Goal: Task Accomplishment & Management: Use online tool/utility

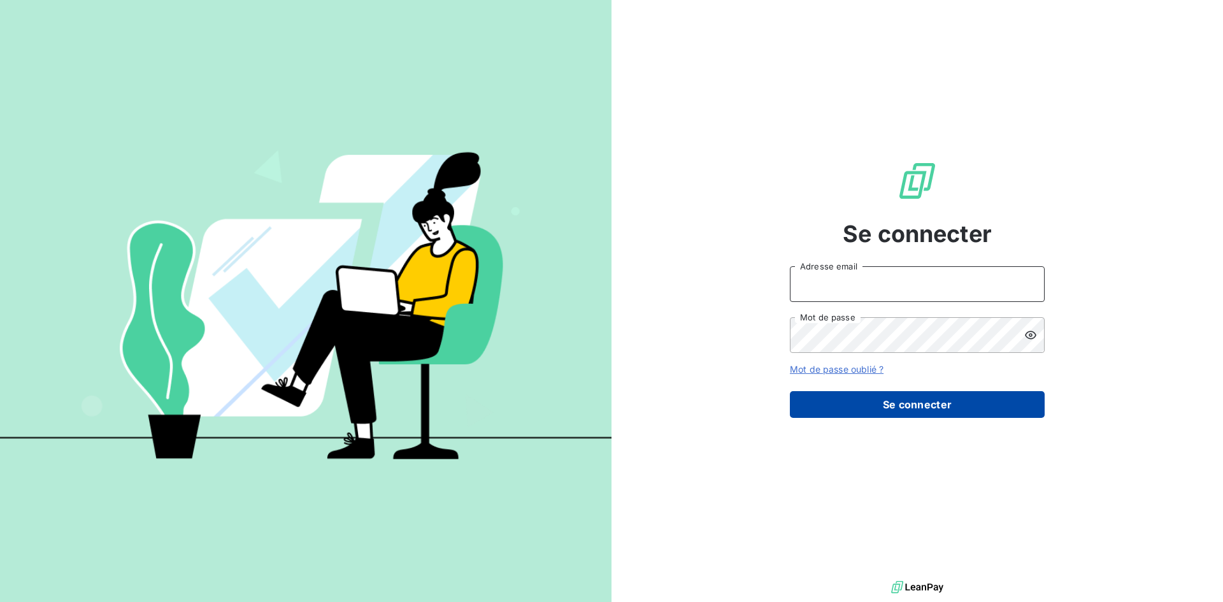
type input "[EMAIL_ADDRESS][DOMAIN_NAME]"
click at [929, 403] on button "Se connecter" at bounding box center [917, 404] width 255 height 27
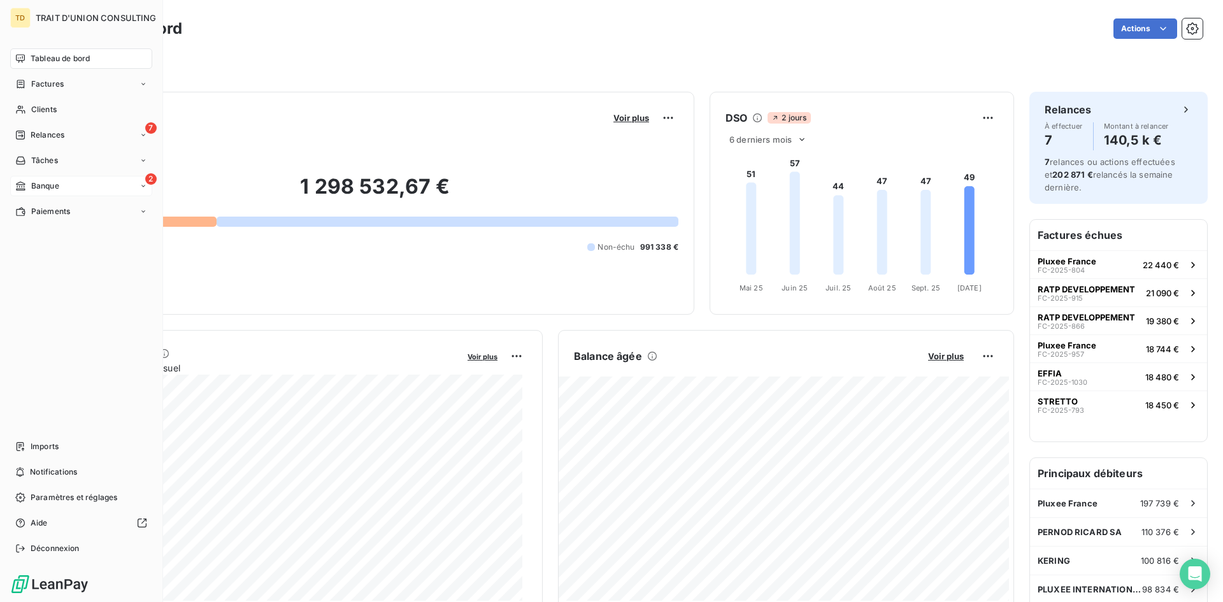
click at [67, 181] on div "2 Banque" at bounding box center [81, 186] width 142 height 20
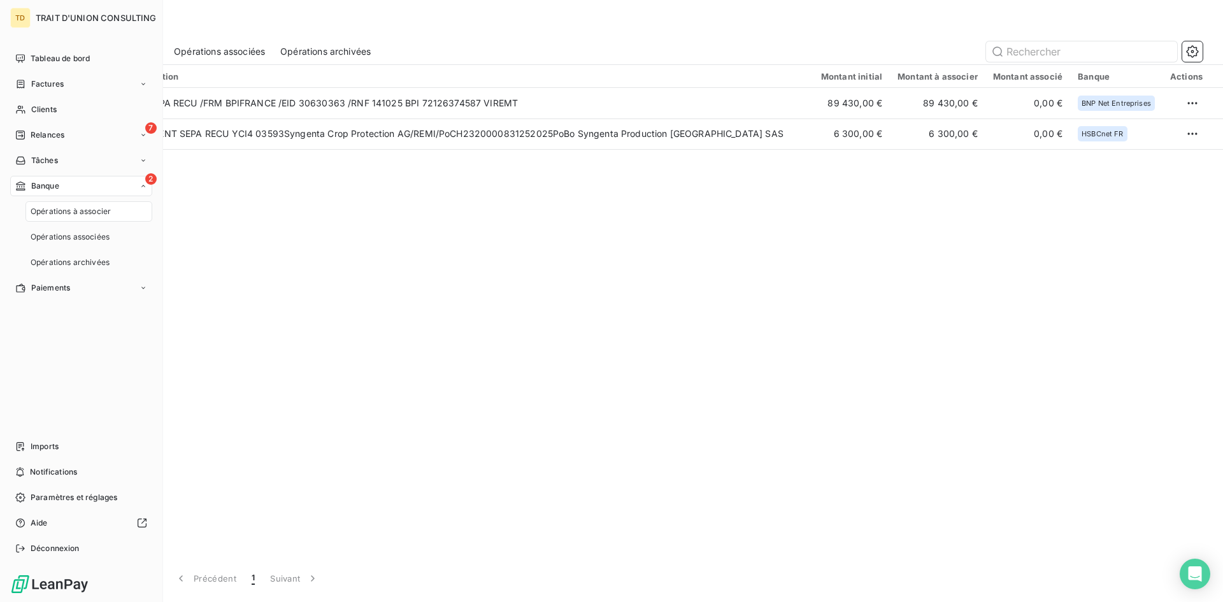
click at [80, 206] on span "Opérations à associer" at bounding box center [71, 211] width 80 height 11
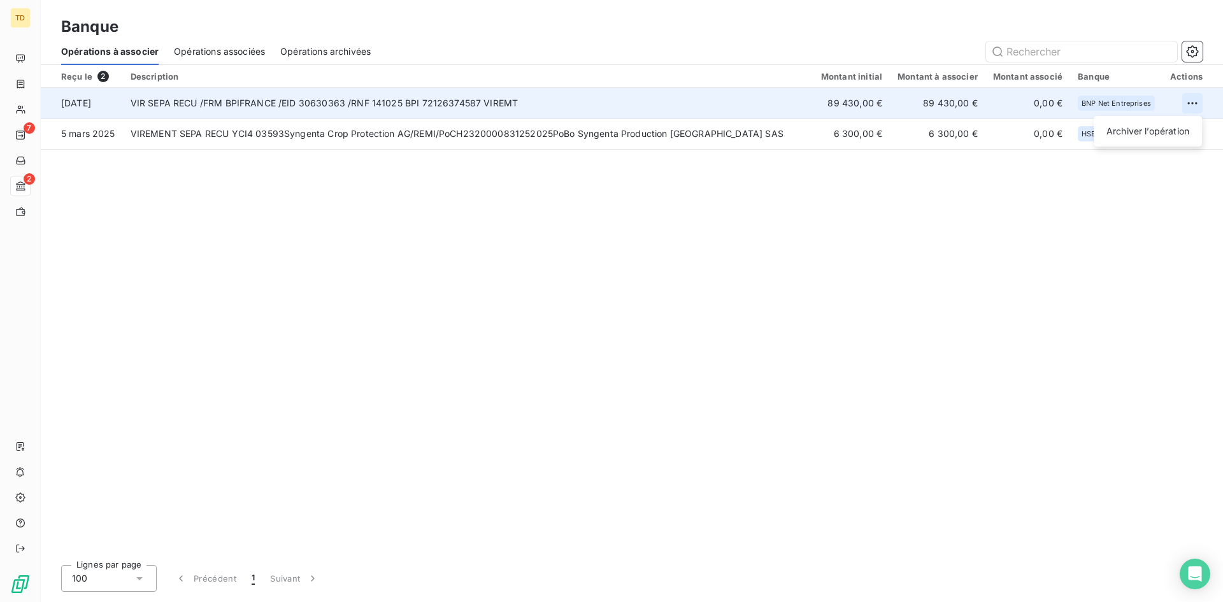
click at [1202, 99] on html "TD 7 2 Banque Opérations à associer Opérations associées Opérations archivées R…" at bounding box center [611, 301] width 1223 height 602
click at [1153, 140] on div "Archiver l’opération" at bounding box center [1148, 131] width 98 height 20
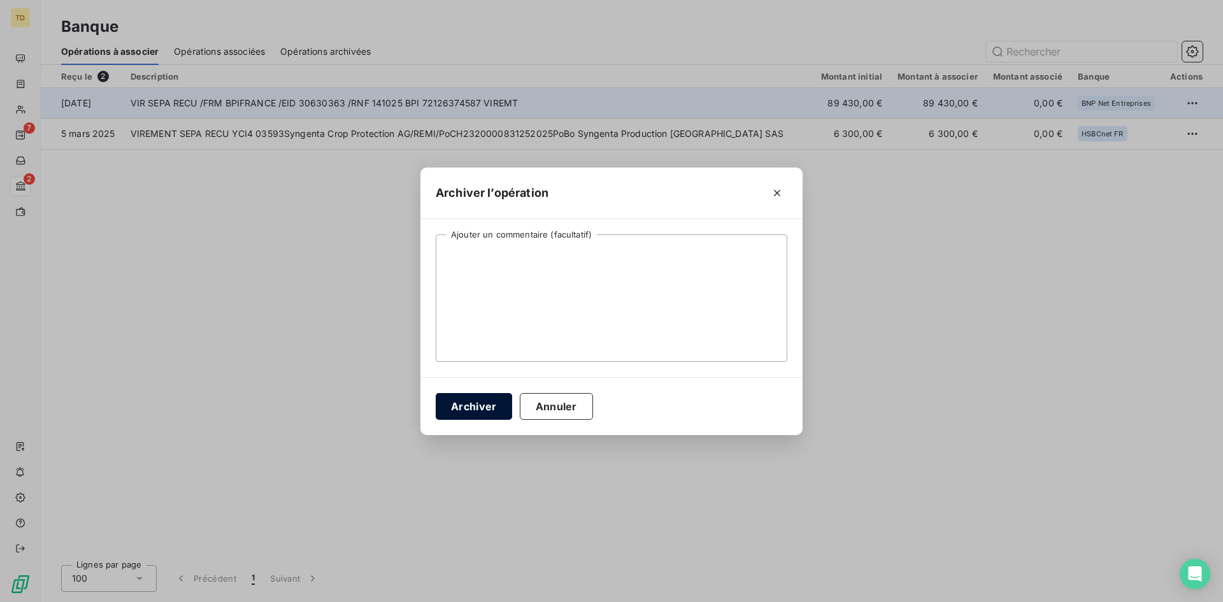
click at [468, 406] on button "Archiver" at bounding box center [474, 406] width 76 height 27
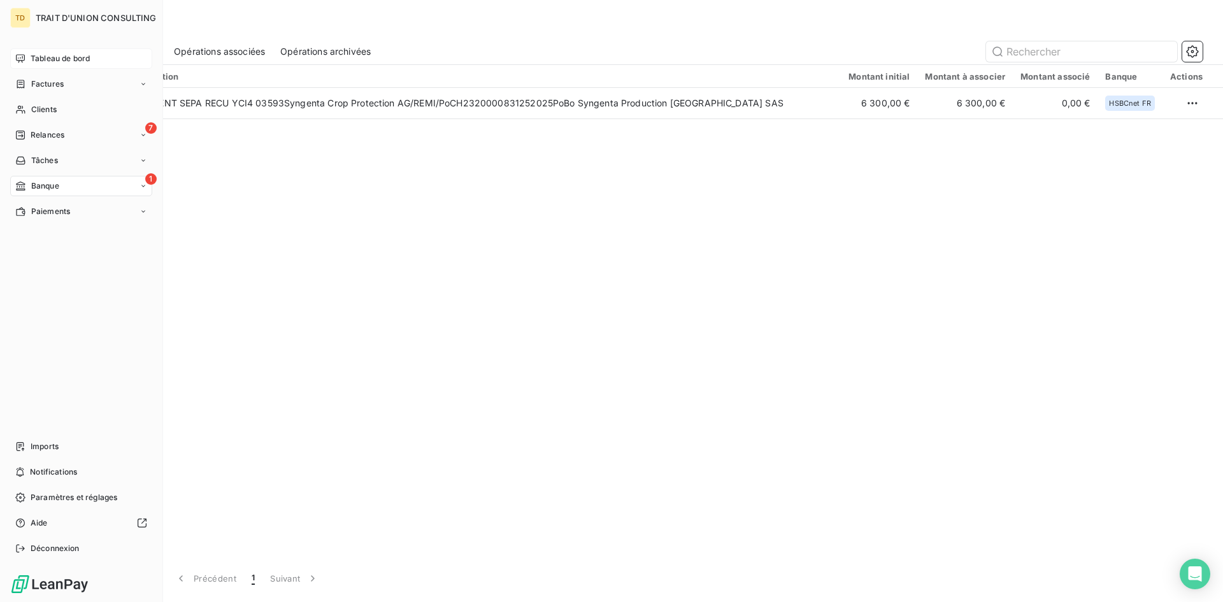
click at [17, 56] on icon at bounding box center [20, 59] width 10 height 10
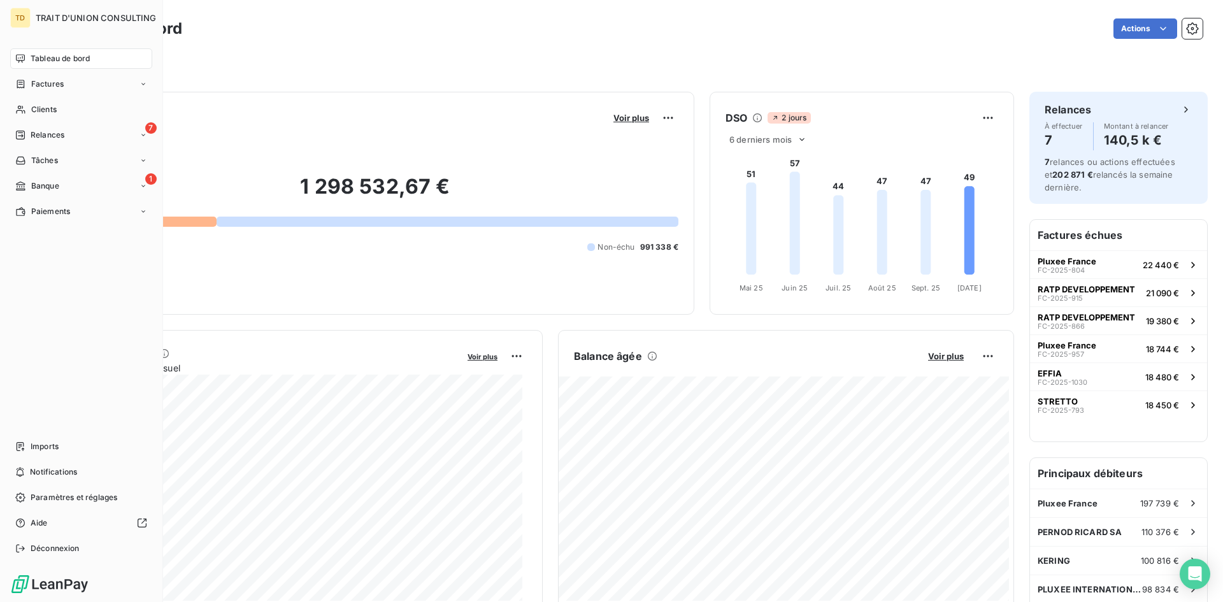
click at [61, 56] on span "Tableau de bord" at bounding box center [60, 58] width 59 height 11
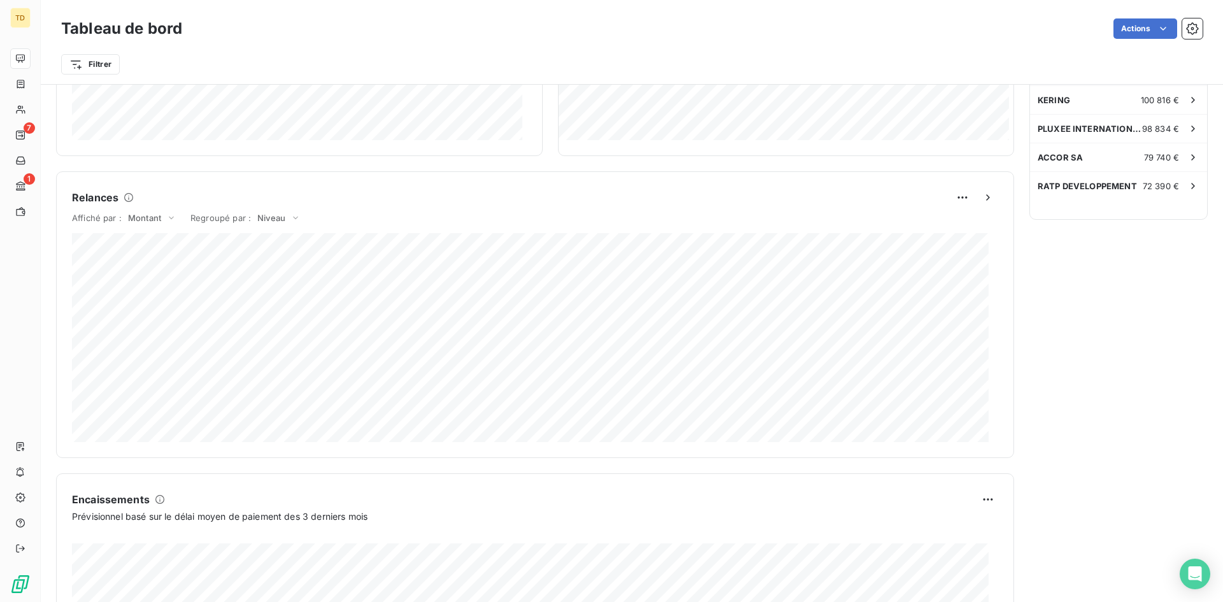
scroll to position [255, 0]
